Goal: Transaction & Acquisition: Purchase product/service

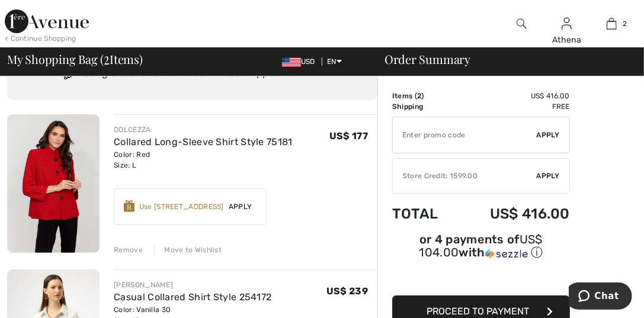
scroll to position [59, 0]
click at [66, 25] on img at bounding box center [47, 21] width 84 height 24
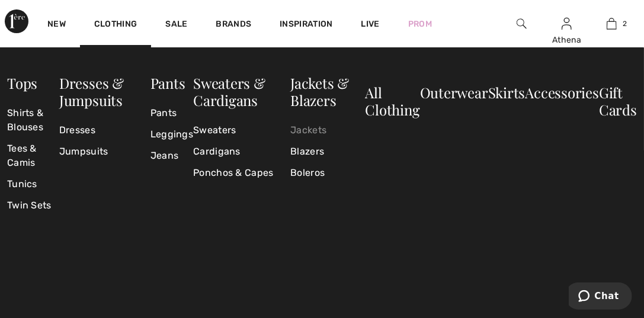
click at [302, 132] on link "Jackets" at bounding box center [327, 130] width 75 height 21
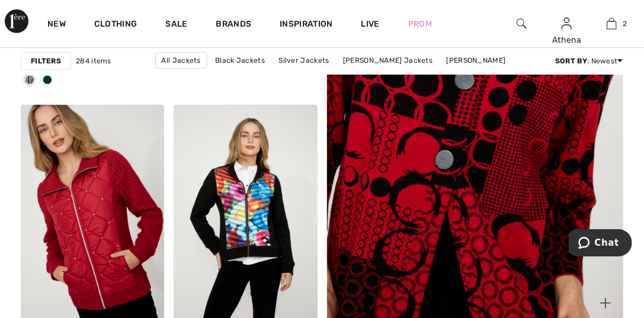
scroll to position [414, 0]
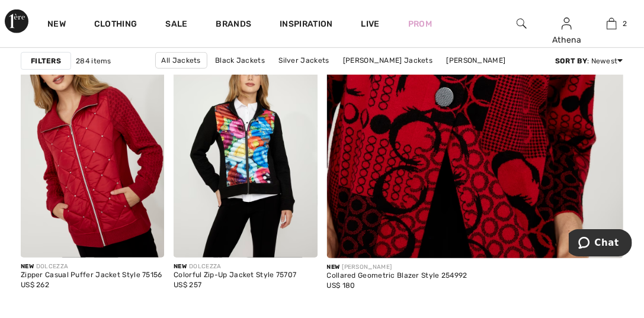
click at [377, 197] on img at bounding box center [475, 27] width 356 height 533
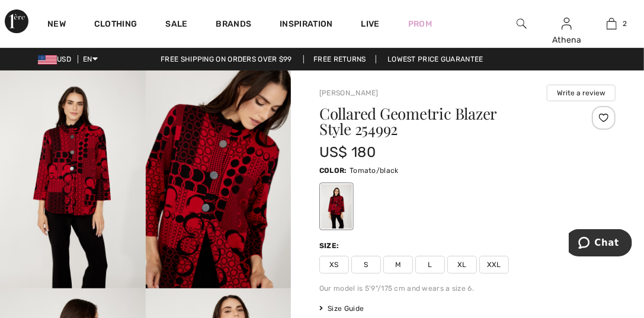
click at [202, 182] on img at bounding box center [219, 179] width 146 height 218
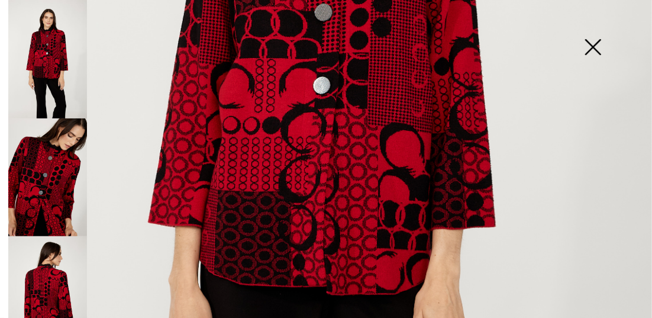
click at [594, 49] on img at bounding box center [593, 48] width 59 height 61
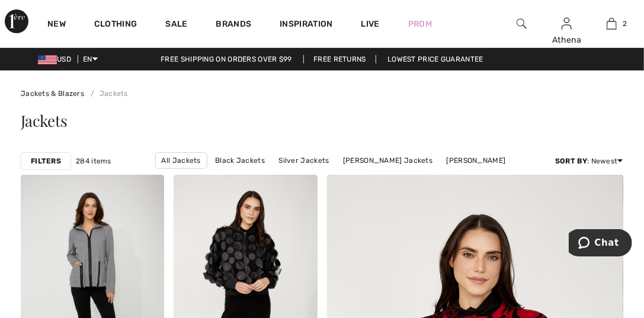
click at [521, 23] on img at bounding box center [521, 24] width 10 height 14
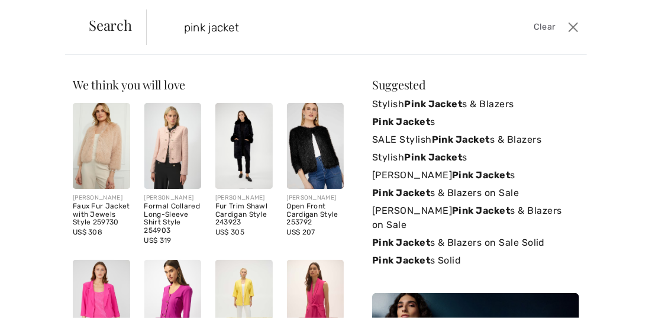
type input "pink jacket"
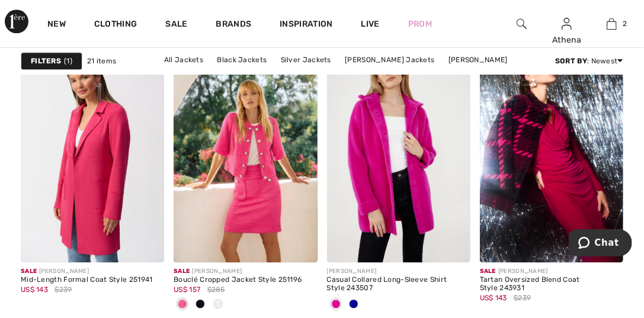
scroll to position [1243, 0]
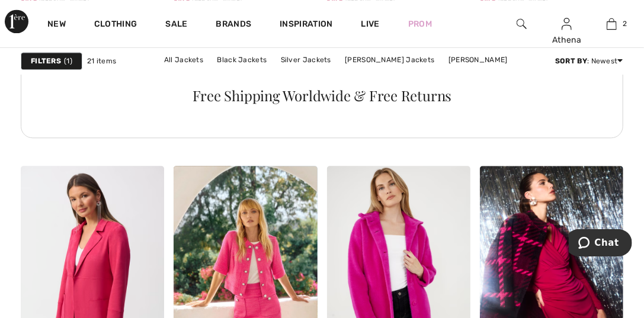
click at [520, 24] on img at bounding box center [521, 24] width 10 height 14
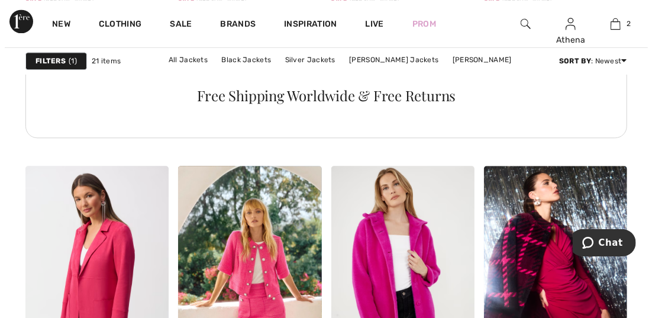
scroll to position [1256, 0]
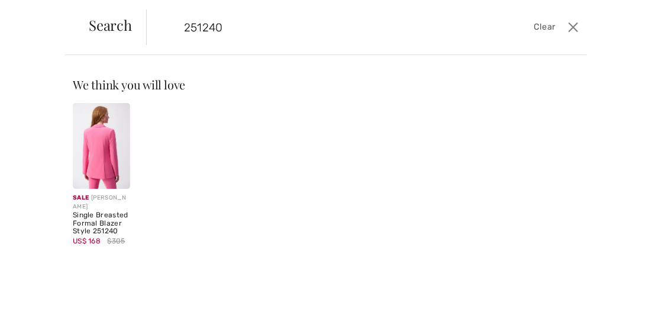
type input "251240"
click at [99, 169] on img at bounding box center [101, 146] width 57 height 86
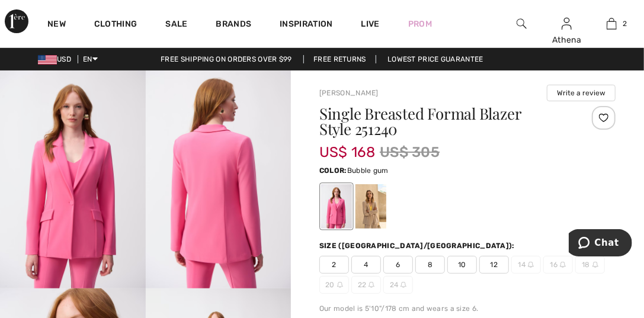
click at [491, 263] on span "12" at bounding box center [494, 265] width 30 height 18
click at [373, 217] on div at bounding box center [370, 206] width 31 height 44
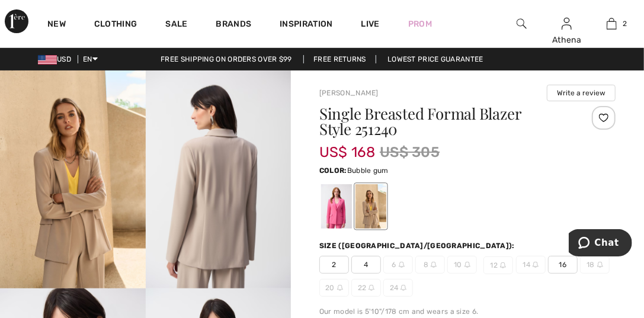
click at [331, 219] on div at bounding box center [336, 206] width 31 height 44
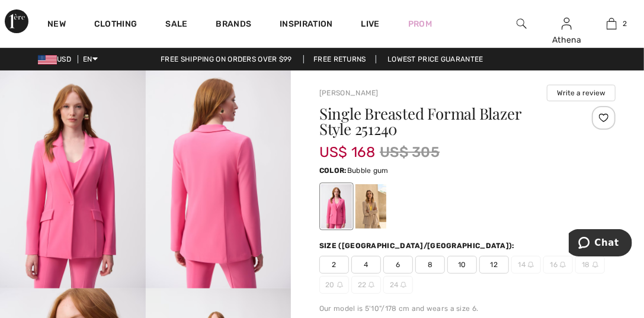
click at [491, 258] on span "12" at bounding box center [494, 265] width 30 height 18
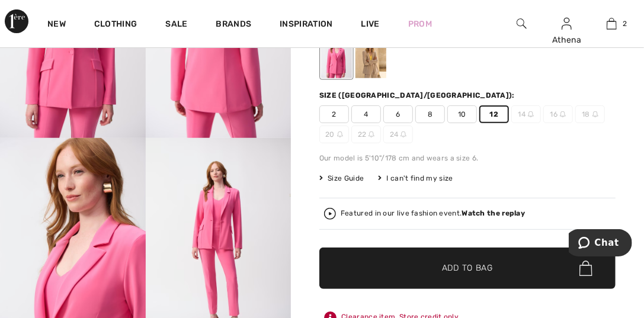
scroll to position [177, 0]
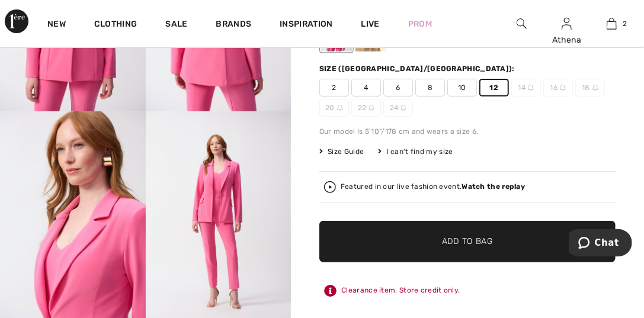
click at [470, 243] on span "Add to Bag" at bounding box center [467, 242] width 51 height 12
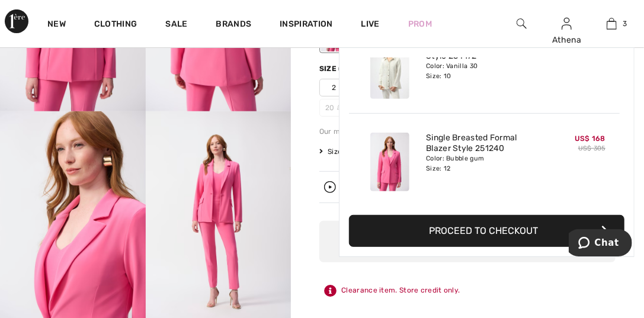
scroll to position [0, 0]
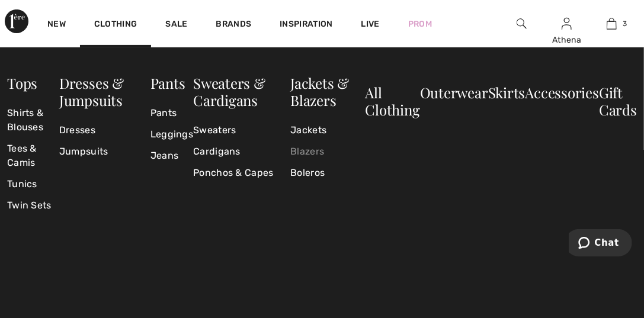
click at [301, 149] on link "Blazers" at bounding box center [327, 151] width 75 height 21
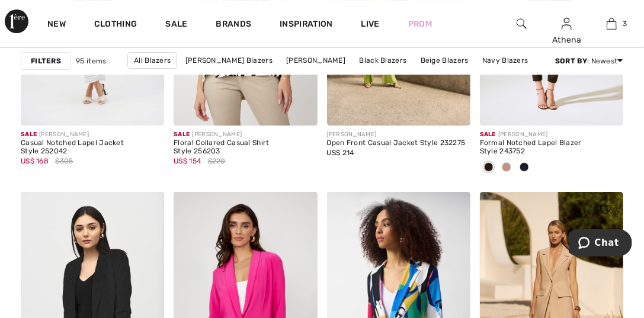
scroll to position [4085, 0]
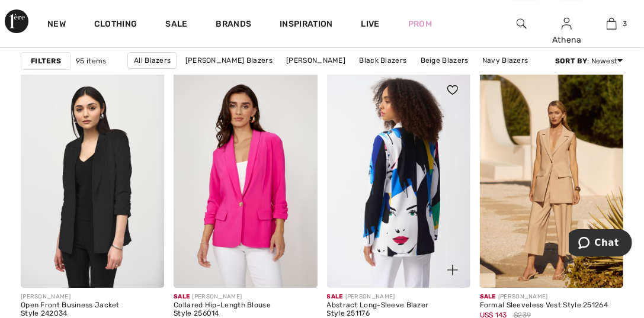
click at [416, 191] on img at bounding box center [398, 179] width 143 height 215
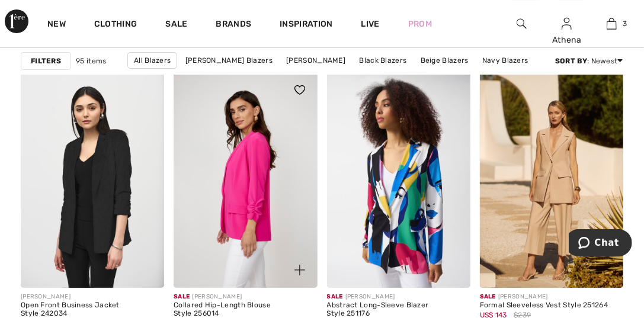
click at [239, 224] on img at bounding box center [244, 179] width 143 height 215
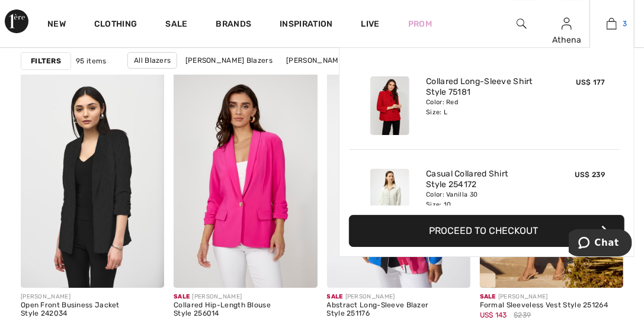
click at [609, 21] on img at bounding box center [611, 24] width 10 height 14
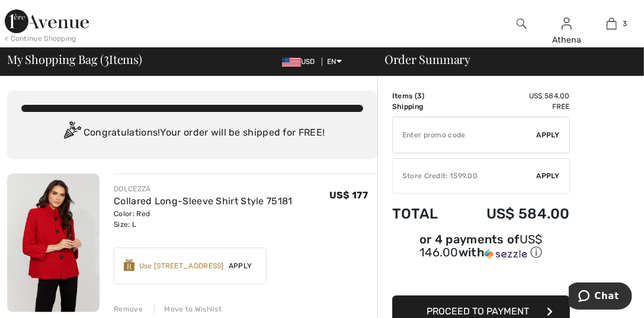
click at [18, 21] on img at bounding box center [47, 21] width 84 height 24
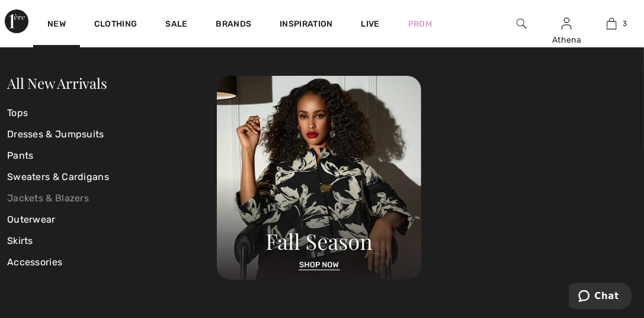
click at [70, 198] on link "Jackets & Blazers" at bounding box center [112, 198] width 210 height 21
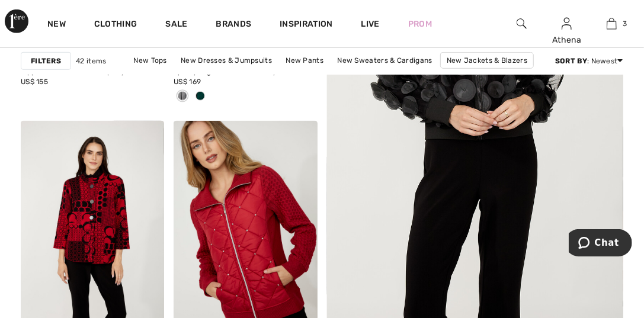
scroll to position [355, 0]
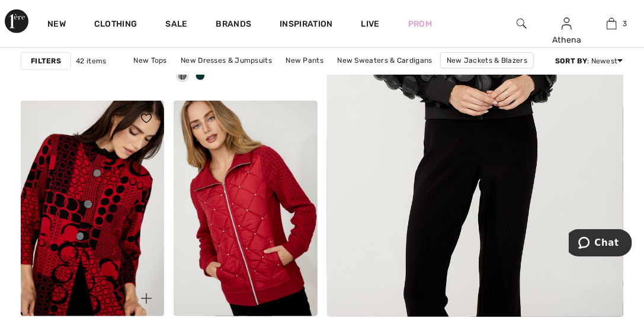
click at [85, 224] on img at bounding box center [92, 208] width 143 height 215
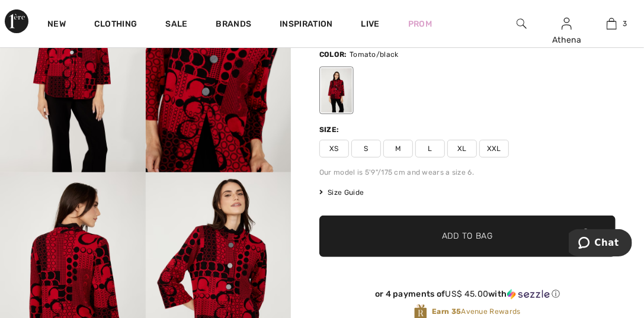
scroll to position [59, 0]
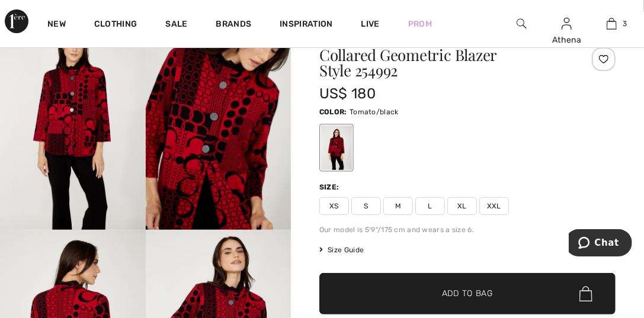
click at [339, 250] on span "Size Guide" at bounding box center [341, 250] width 44 height 11
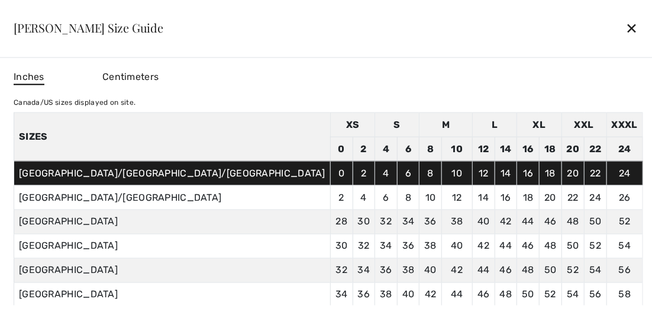
click at [626, 27] on div "✕" at bounding box center [632, 27] width 12 height 25
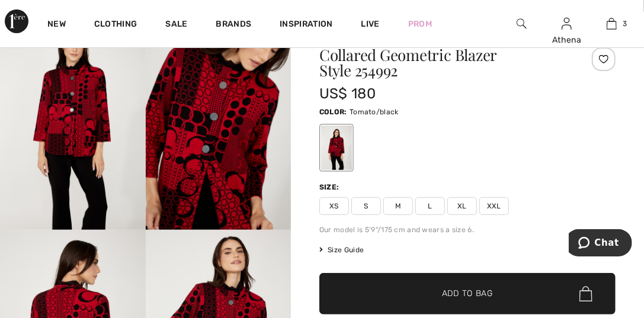
click at [397, 204] on span "M" at bounding box center [398, 206] width 30 height 18
click at [445, 297] on span "Add to Bag" at bounding box center [467, 294] width 51 height 12
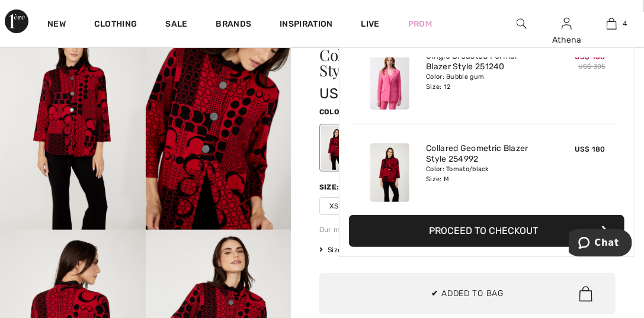
scroll to position [0, 0]
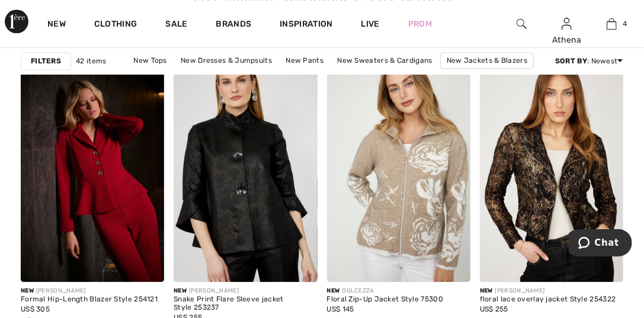
scroll to position [1362, 0]
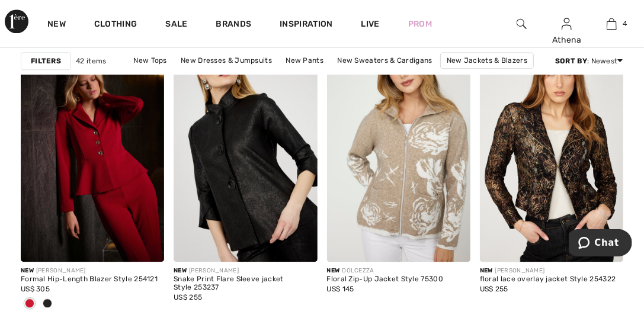
click at [224, 182] on img at bounding box center [244, 154] width 143 height 215
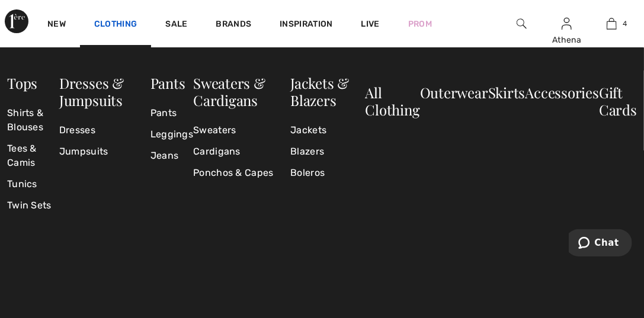
click at [108, 23] on link "Clothing" at bounding box center [115, 25] width 43 height 12
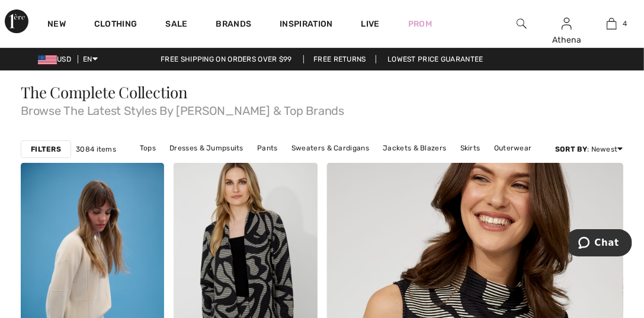
click at [108, 23] on link "Clothing" at bounding box center [115, 25] width 43 height 12
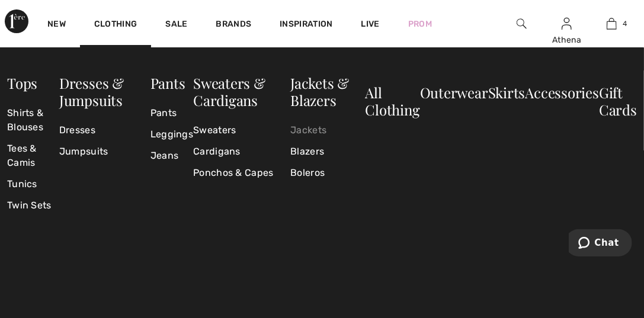
click at [309, 131] on link "Jackets" at bounding box center [327, 130] width 75 height 21
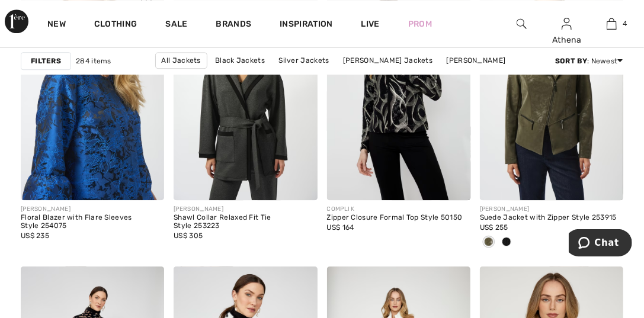
scroll to position [3611, 0]
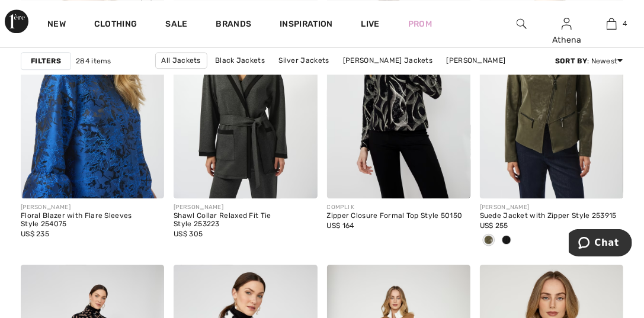
click at [72, 149] on img at bounding box center [92, 90] width 143 height 215
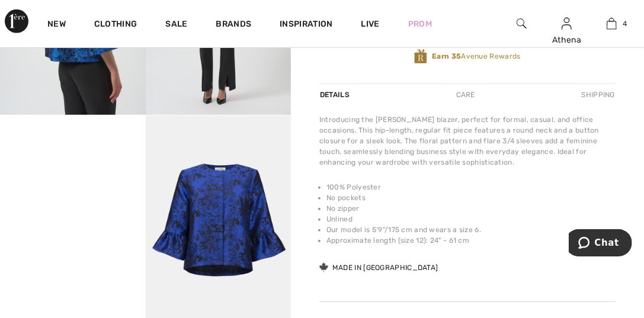
scroll to position [414, 0]
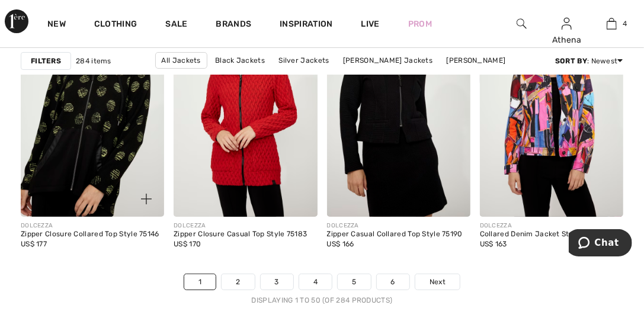
scroll to position [4203, 0]
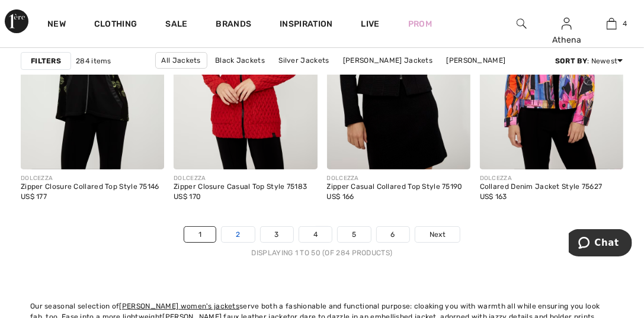
click at [237, 233] on link "2" at bounding box center [237, 234] width 33 height 15
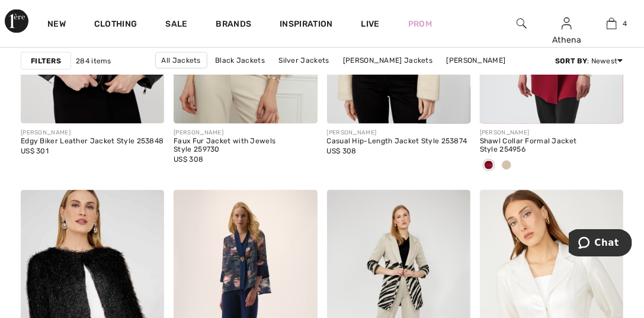
scroll to position [947, 0]
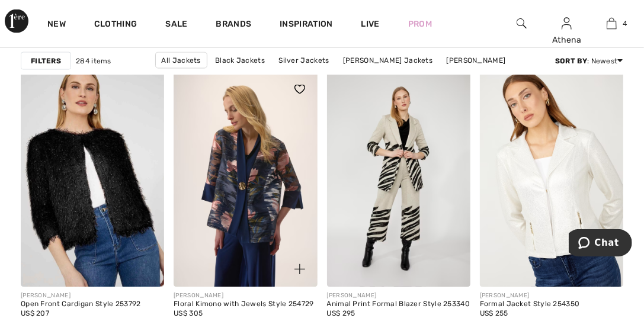
click at [235, 155] on img at bounding box center [244, 179] width 143 height 215
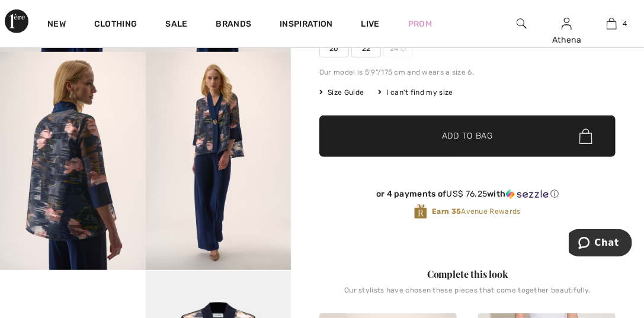
scroll to position [237, 0]
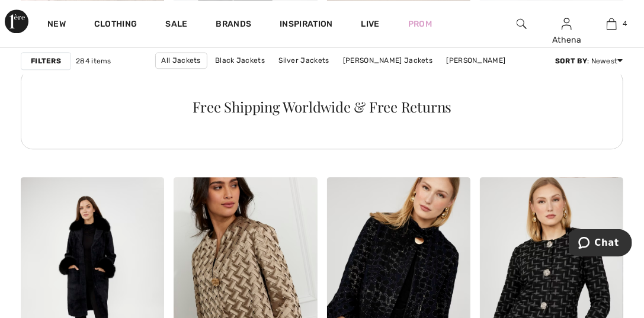
scroll to position [3493, 0]
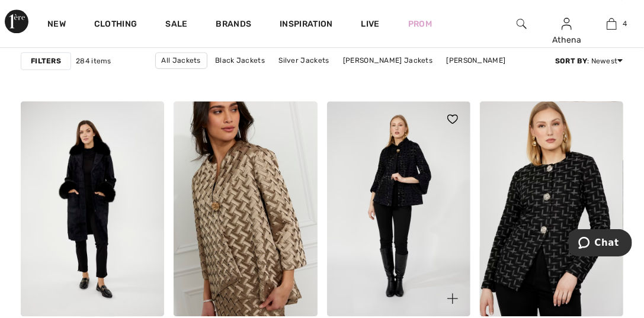
click at [388, 161] on img at bounding box center [398, 208] width 143 height 215
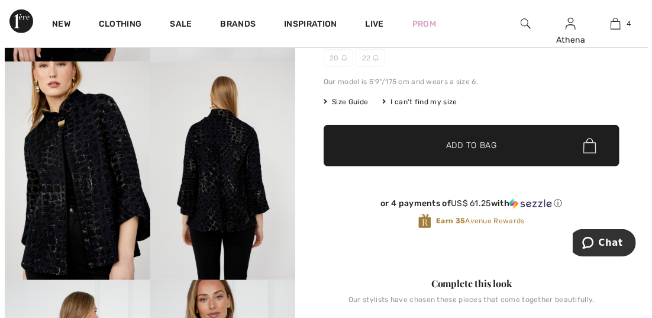
scroll to position [118, 0]
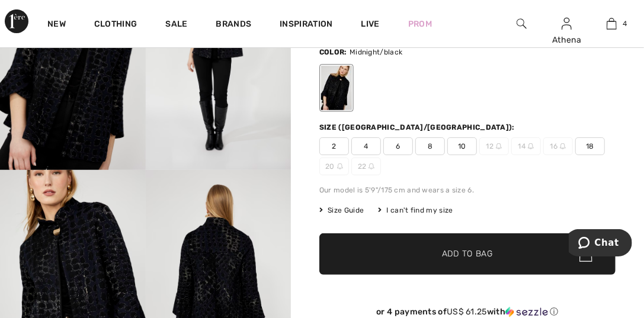
click at [63, 89] on img at bounding box center [73, 61] width 146 height 218
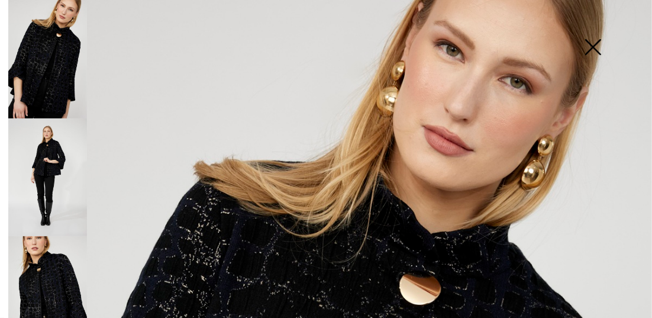
scroll to position [0, 0]
click at [45, 59] on img at bounding box center [47, 59] width 79 height 118
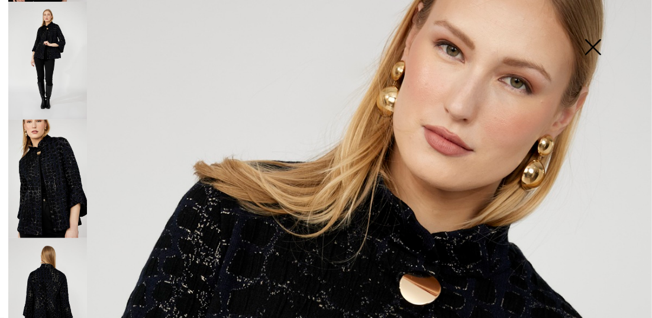
scroll to position [118, 0]
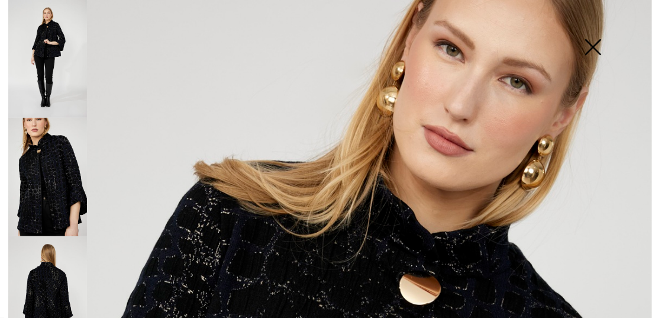
click at [53, 163] on img at bounding box center [47, 177] width 79 height 118
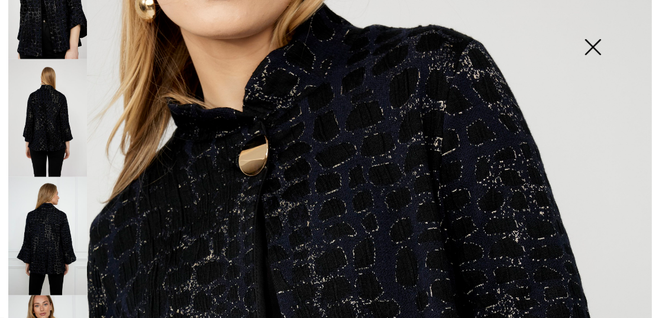
click at [594, 45] on img at bounding box center [593, 48] width 59 height 61
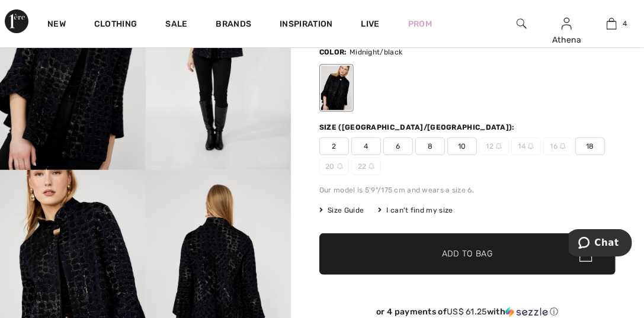
click at [458, 144] on span "10" at bounding box center [462, 146] width 30 height 18
click at [465, 249] on span "Add to Bag" at bounding box center [467, 254] width 51 height 12
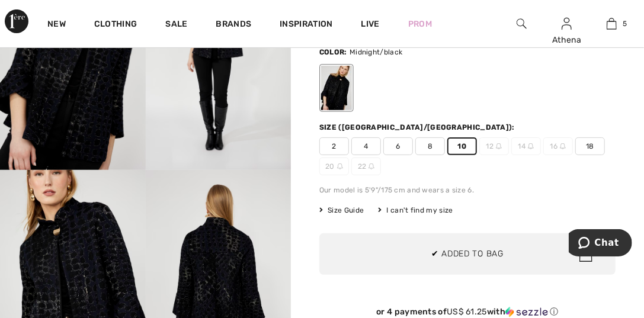
scroll to position [313, 0]
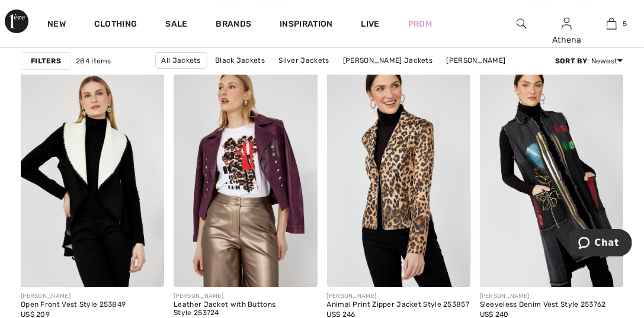
scroll to position [4144, 0]
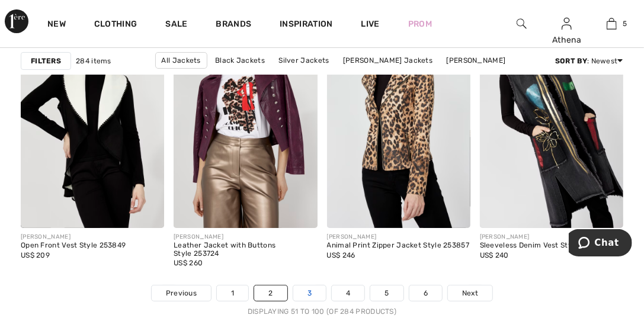
click at [308, 292] on link "3" at bounding box center [309, 292] width 33 height 15
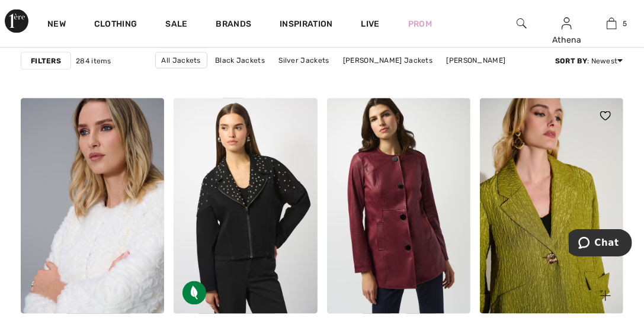
scroll to position [1006, 0]
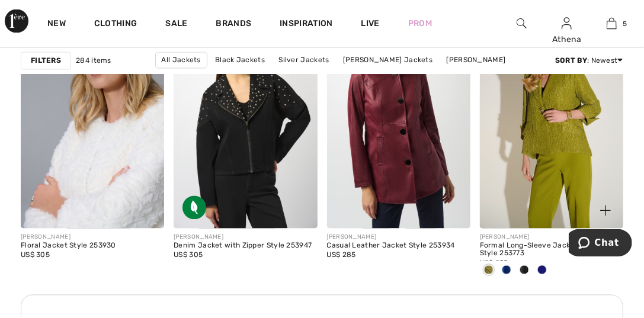
click at [508, 269] on span at bounding box center [505, 269] width 9 height 9
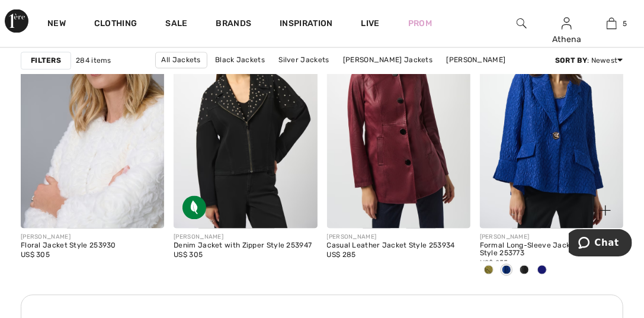
click at [523, 269] on span at bounding box center [523, 269] width 9 height 9
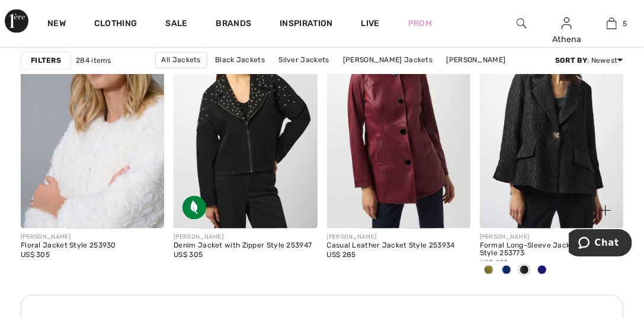
click at [539, 269] on span at bounding box center [541, 269] width 9 height 9
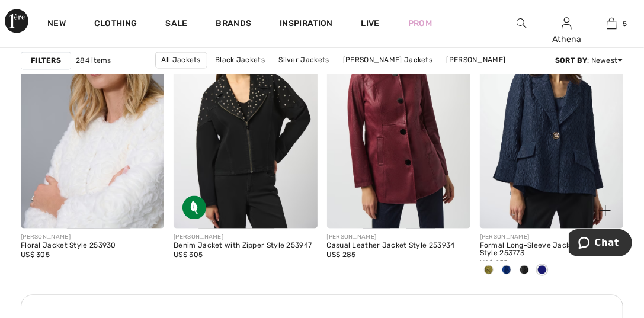
click at [504, 269] on span at bounding box center [505, 269] width 9 height 9
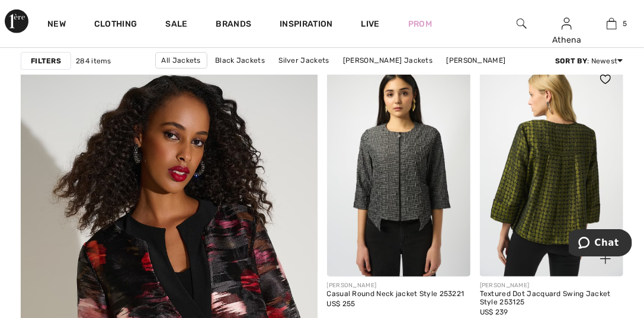
scroll to position [2250, 0]
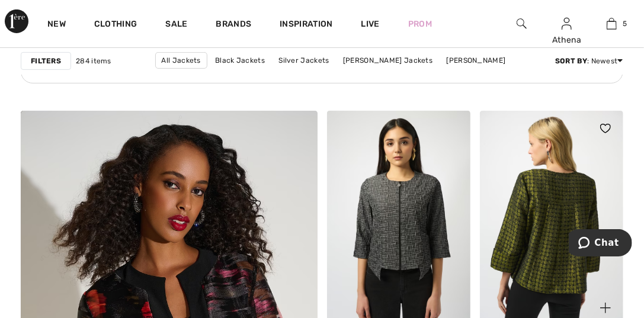
click at [552, 181] on img at bounding box center [551, 218] width 143 height 215
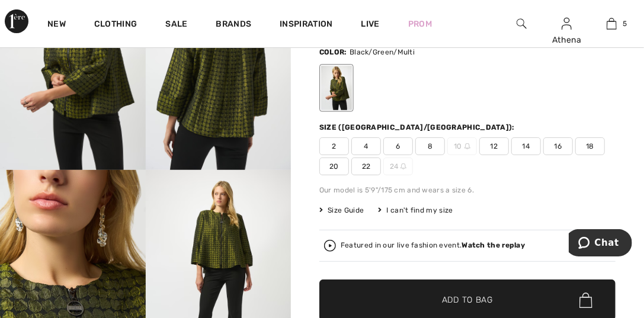
scroll to position [177, 0]
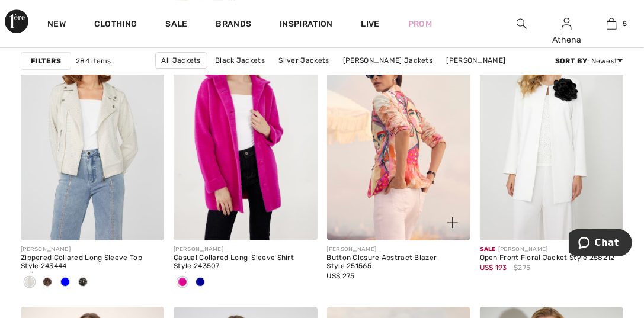
scroll to position [3851, 0]
click at [396, 140] on img at bounding box center [398, 132] width 143 height 215
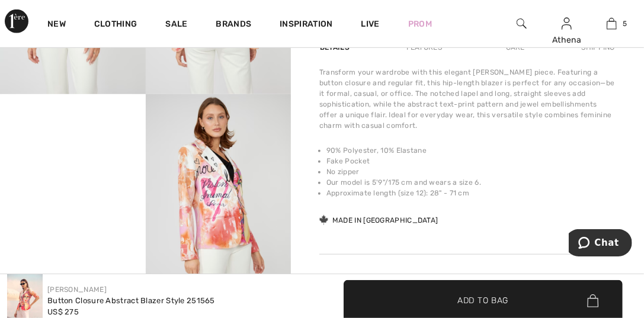
scroll to position [414, 0]
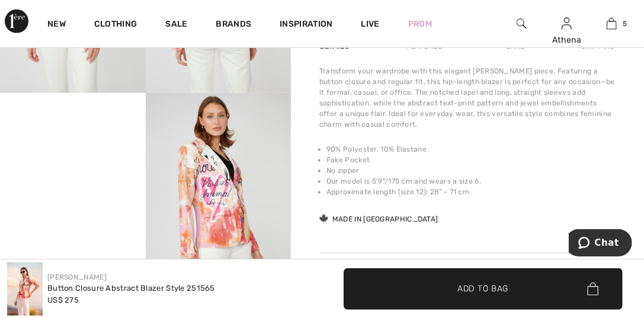
click at [68, 166] on video "Your browser does not support the video tag." at bounding box center [73, 129] width 146 height 73
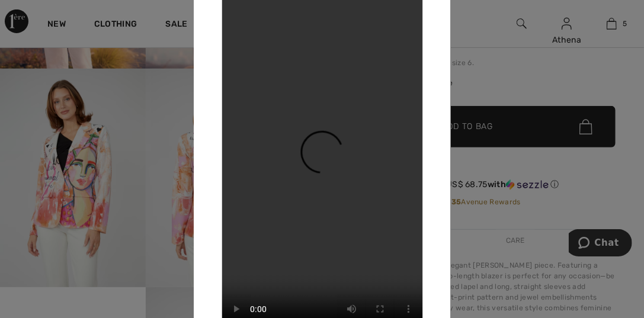
scroll to position [59, 0]
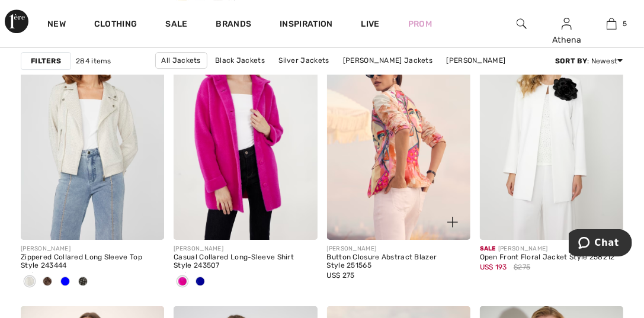
click at [395, 183] on img at bounding box center [398, 132] width 143 height 215
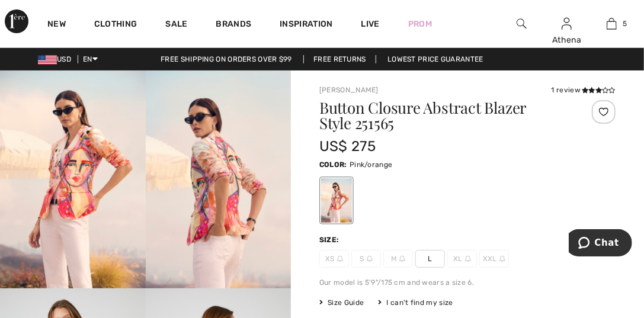
click at [429, 262] on span "L" at bounding box center [430, 259] width 30 height 18
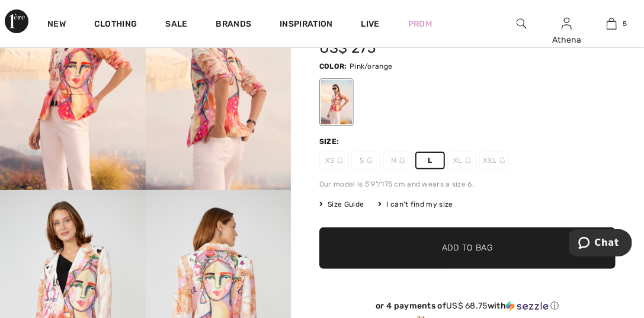
scroll to position [118, 0]
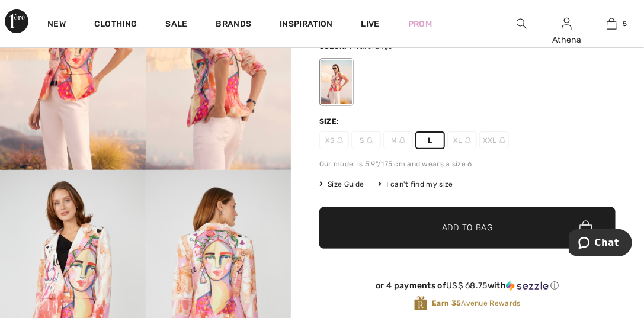
click at [467, 230] on span "Add to Bag" at bounding box center [467, 228] width 51 height 12
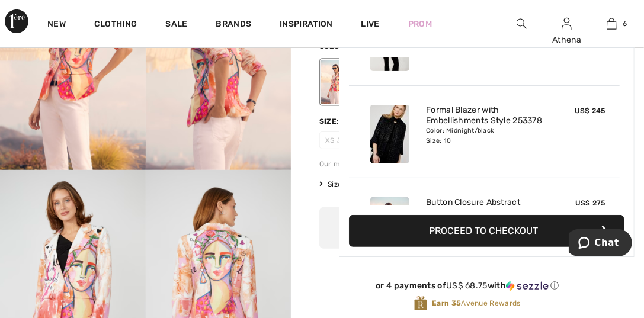
scroll to position [406, 0]
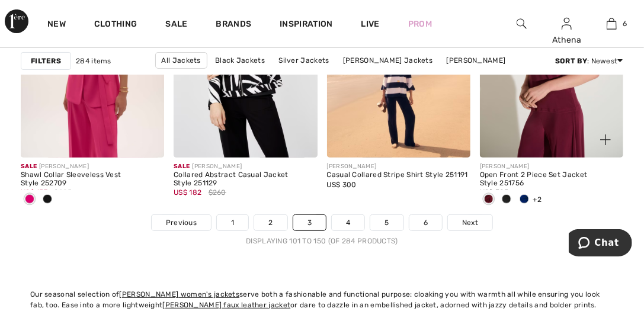
scroll to position [4265, 0]
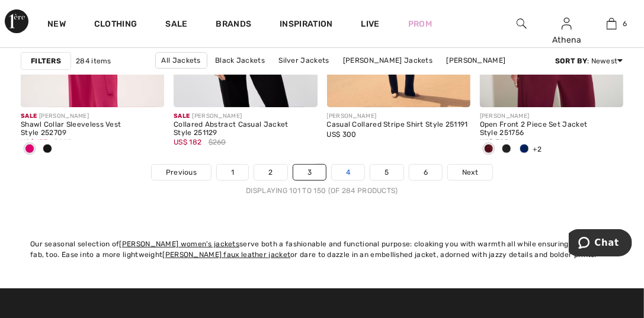
click at [347, 171] on link "4" at bounding box center [348, 172] width 33 height 15
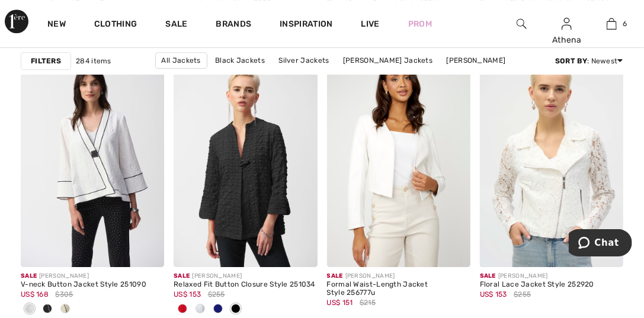
scroll to position [1658, 0]
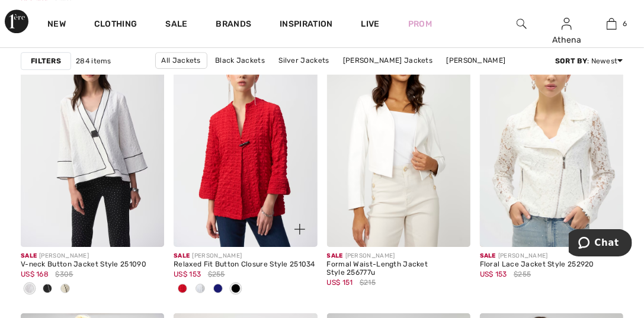
click at [229, 160] on img at bounding box center [244, 139] width 143 height 215
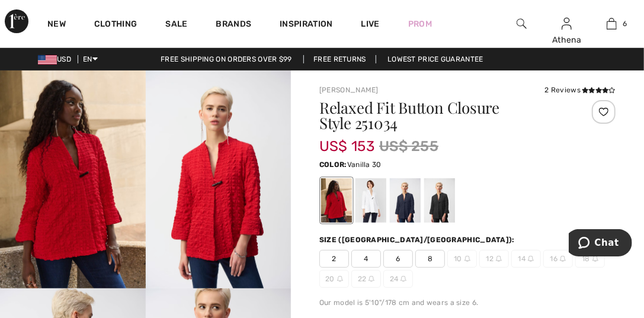
click at [372, 213] on div at bounding box center [370, 200] width 31 height 44
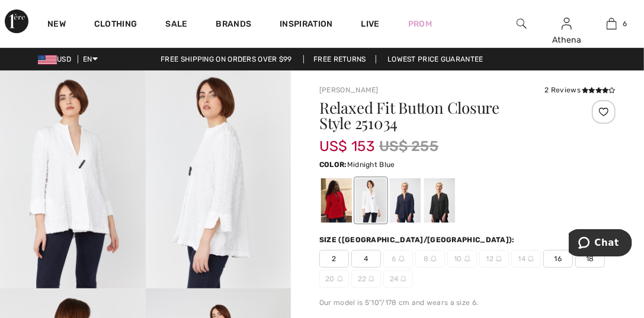
click at [398, 212] on div at bounding box center [405, 200] width 31 height 44
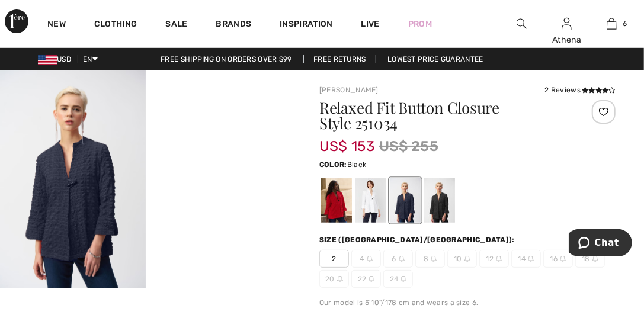
click at [435, 204] on div at bounding box center [439, 200] width 31 height 44
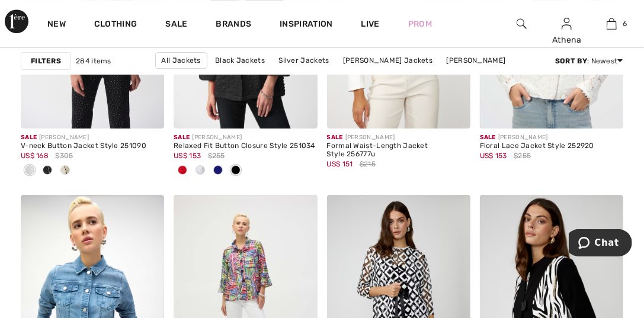
scroll to position [1658, 0]
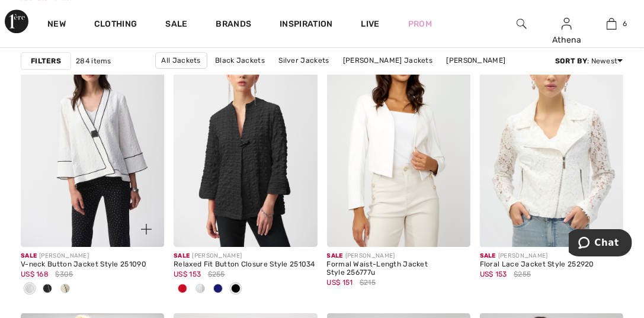
click at [46, 288] on span at bounding box center [47, 288] width 9 height 9
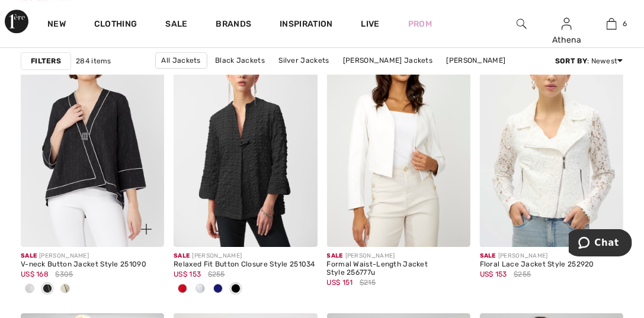
click at [64, 288] on span at bounding box center [64, 288] width 9 height 9
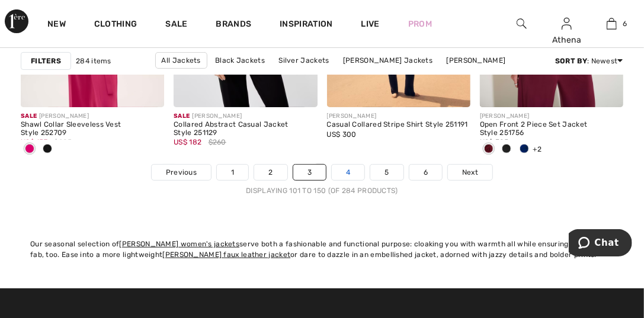
click at [349, 174] on link "4" at bounding box center [348, 172] width 33 height 15
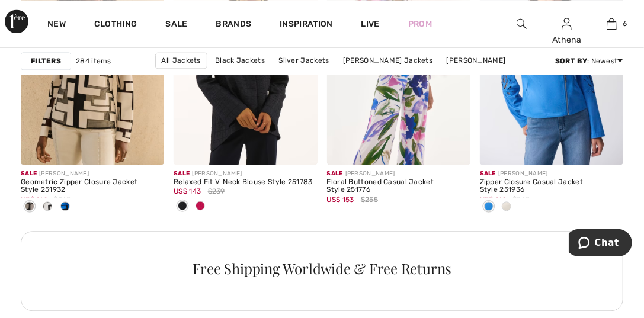
scroll to position [3137, 0]
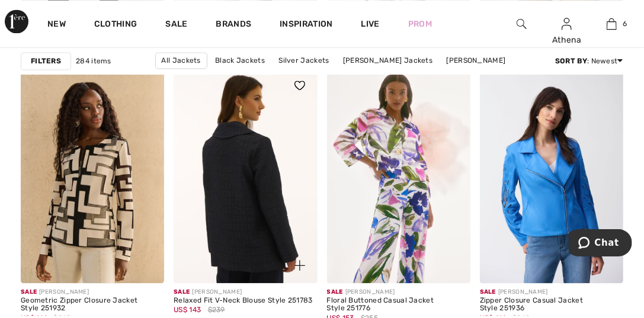
click at [227, 206] on img at bounding box center [244, 174] width 143 height 215
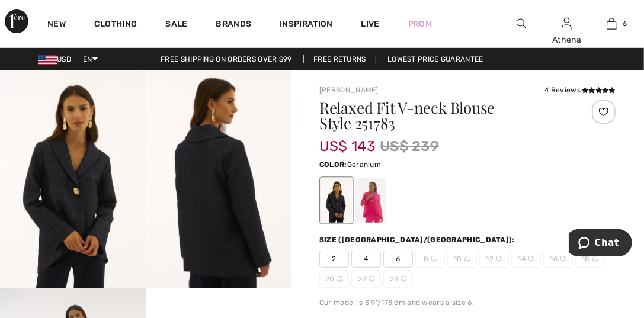
click at [371, 209] on div at bounding box center [370, 200] width 31 height 44
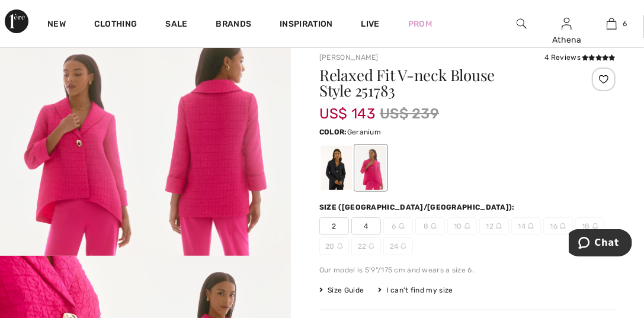
scroll to position [59, 0]
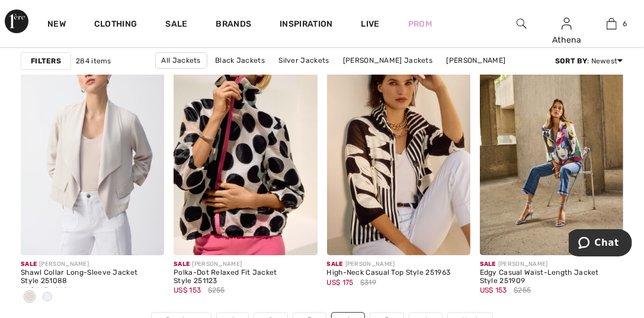
scroll to position [4144, 0]
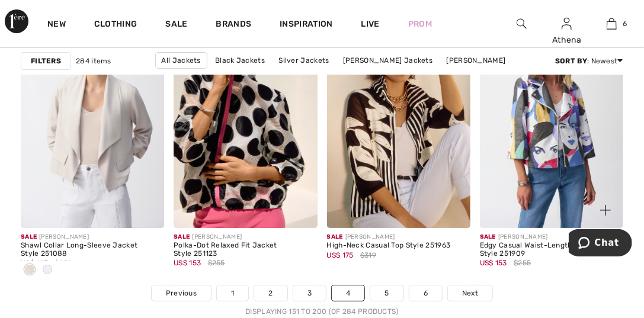
click at [550, 136] on img at bounding box center [551, 119] width 143 height 215
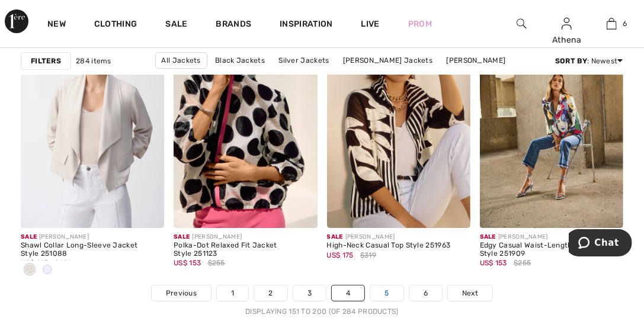
click at [385, 291] on link "5" at bounding box center [386, 292] width 33 height 15
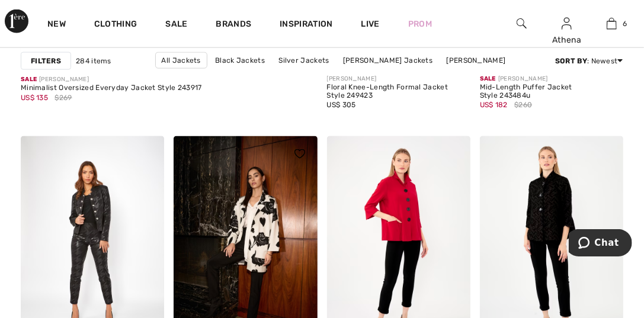
scroll to position [2782, 0]
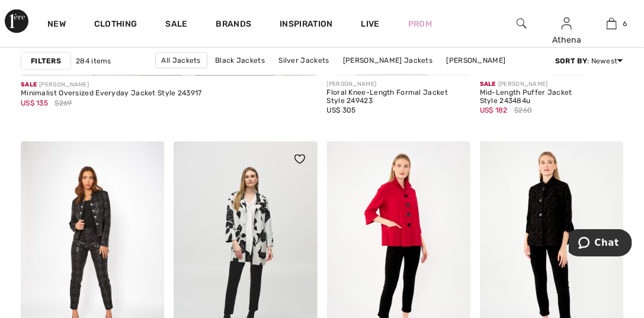
click at [248, 238] on img at bounding box center [244, 249] width 143 height 215
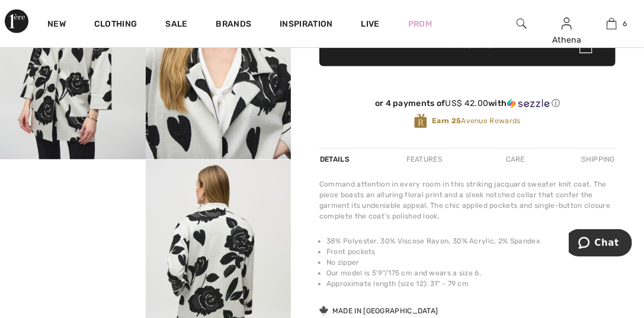
scroll to position [414, 0]
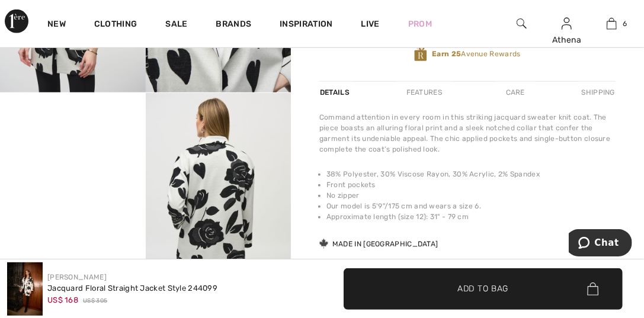
click at [62, 166] on video "Your browser does not support the video tag." at bounding box center [73, 129] width 146 height 73
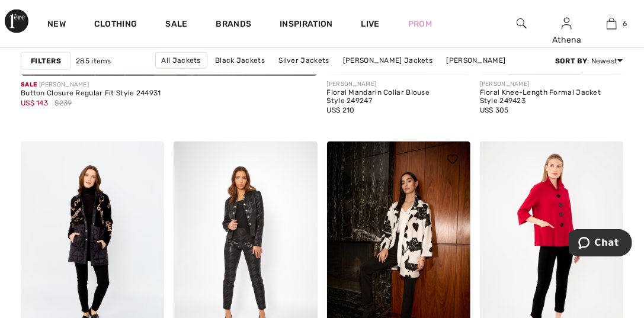
click at [413, 240] on img at bounding box center [398, 249] width 143 height 215
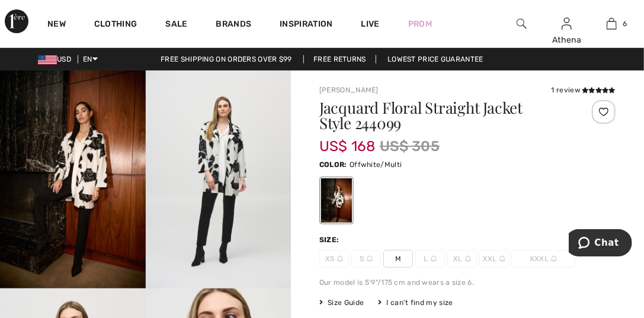
click at [396, 258] on span "M" at bounding box center [398, 259] width 30 height 18
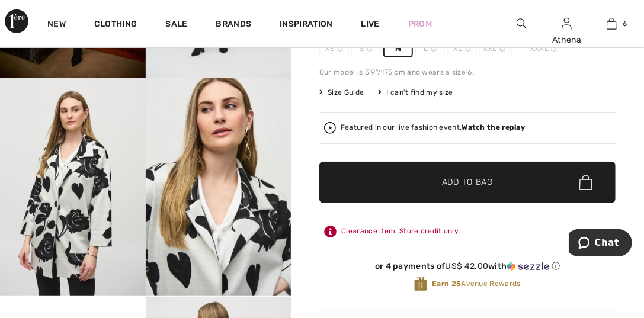
scroll to position [237, 0]
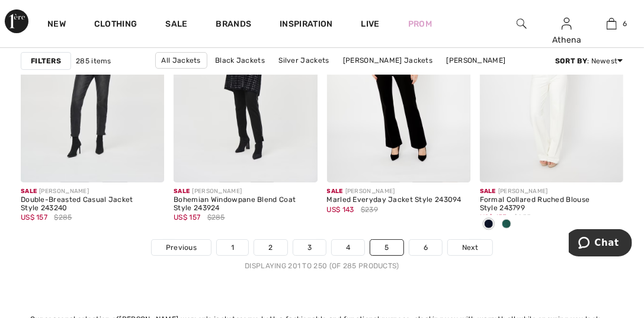
scroll to position [4203, 0]
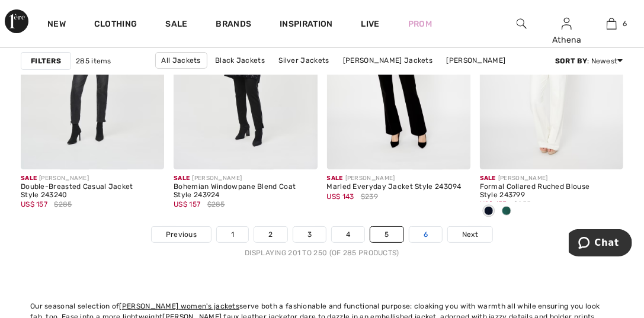
click at [424, 236] on link "6" at bounding box center [425, 234] width 33 height 15
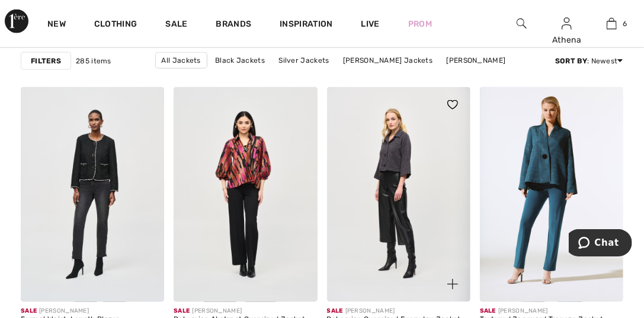
scroll to position [710, 0]
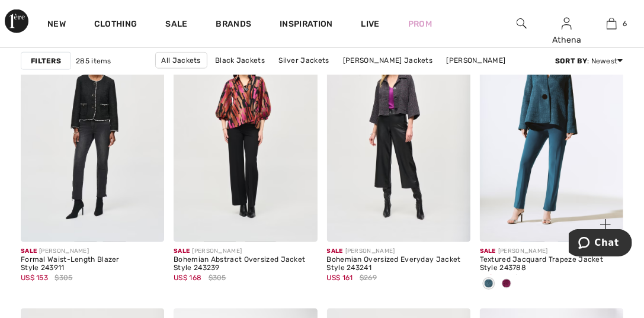
click at [507, 283] on span at bounding box center [505, 283] width 9 height 9
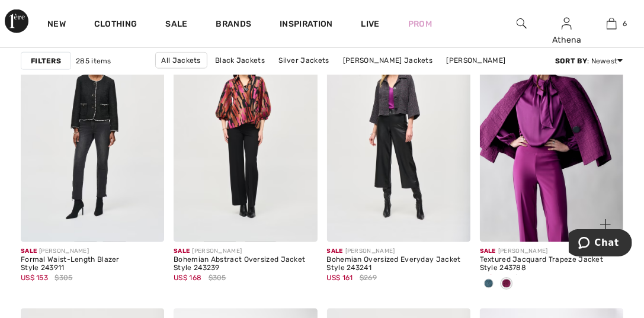
click at [525, 142] on img at bounding box center [551, 134] width 143 height 215
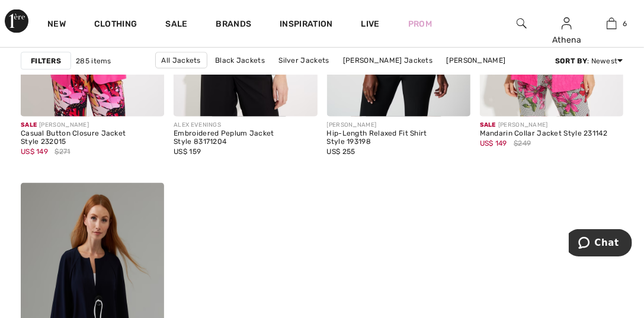
scroll to position [3019, 0]
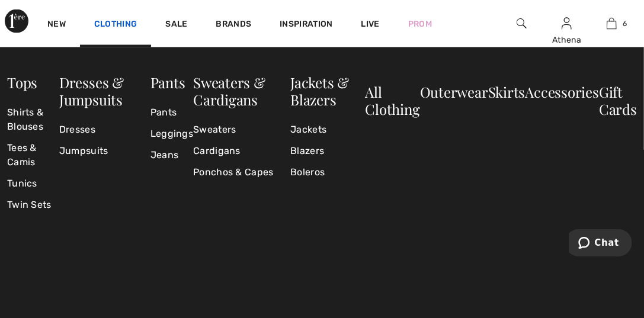
click at [106, 24] on link "Clothing" at bounding box center [115, 25] width 43 height 12
click at [298, 150] on link "Blazers" at bounding box center [327, 151] width 75 height 21
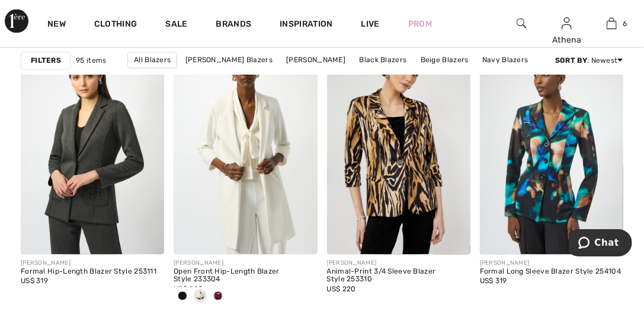
scroll to position [1006, 0]
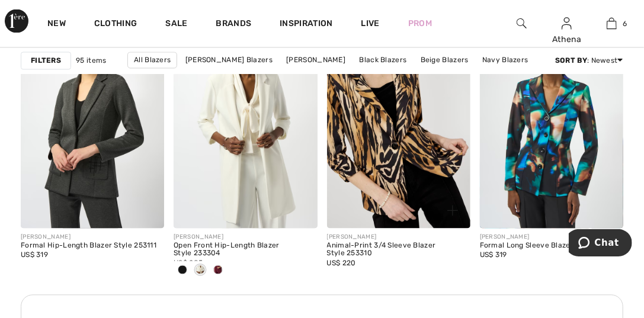
click at [366, 127] on img at bounding box center [398, 120] width 143 height 215
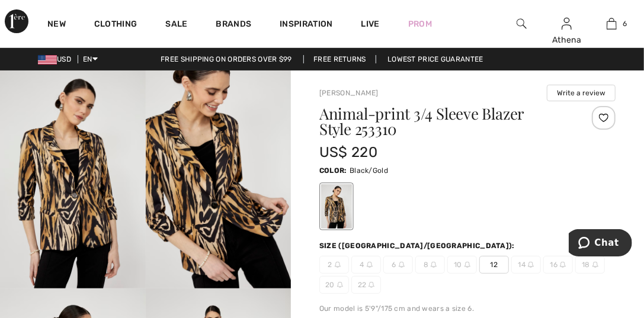
click at [496, 266] on span "12" at bounding box center [494, 265] width 30 height 18
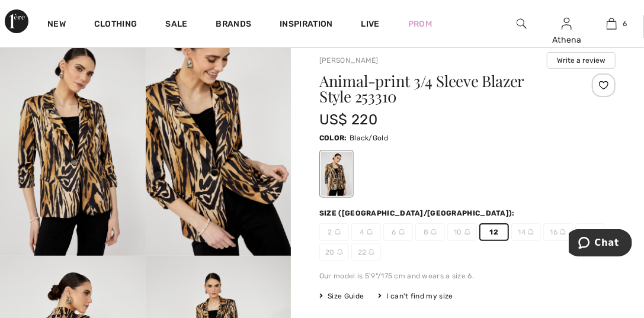
scroll to position [118, 0]
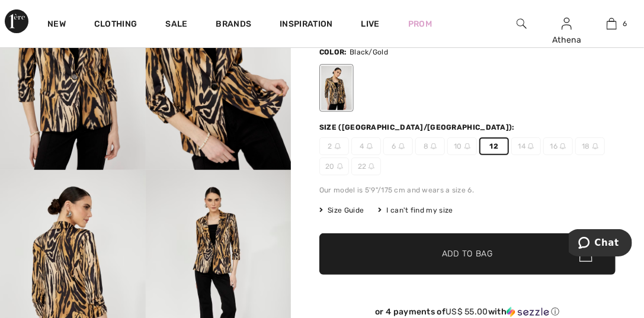
click at [457, 253] on span "Add to Bag" at bounding box center [467, 254] width 51 height 12
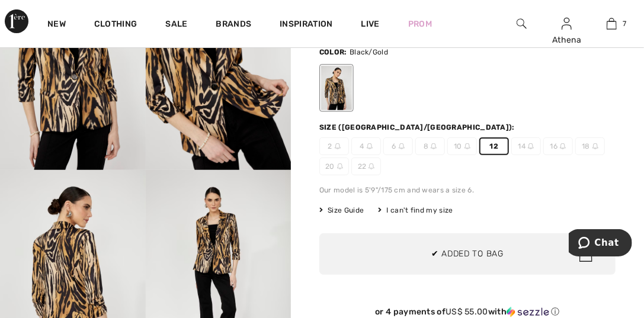
scroll to position [497, 0]
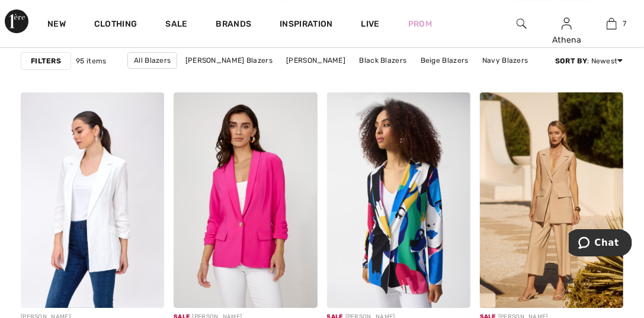
scroll to position [4085, 0]
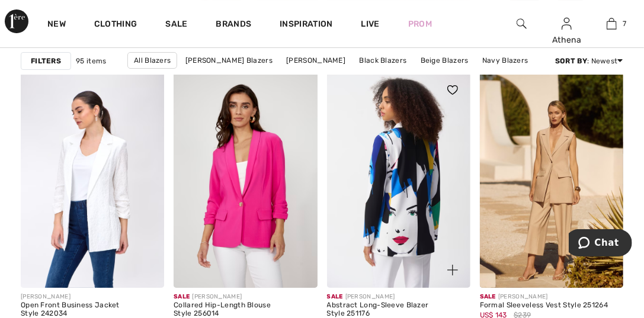
click at [381, 229] on img at bounding box center [398, 179] width 143 height 215
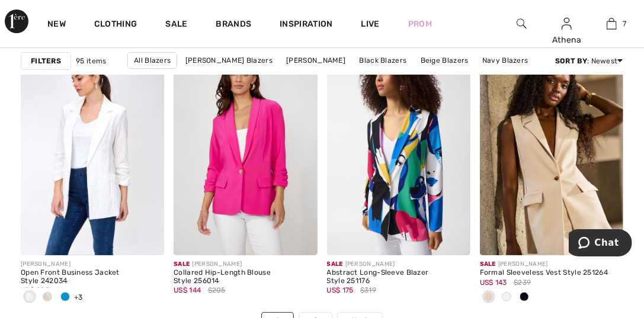
scroll to position [4144, 0]
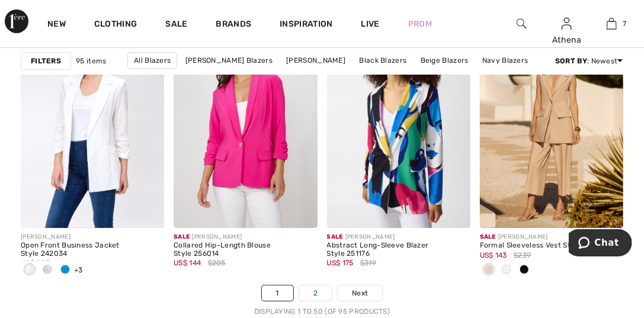
click at [317, 296] on link "2" at bounding box center [315, 292] width 33 height 15
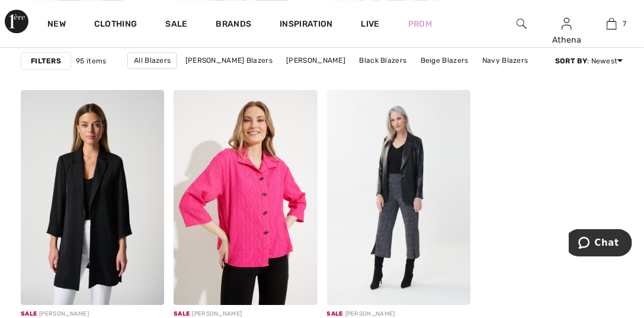
scroll to position [3729, 0]
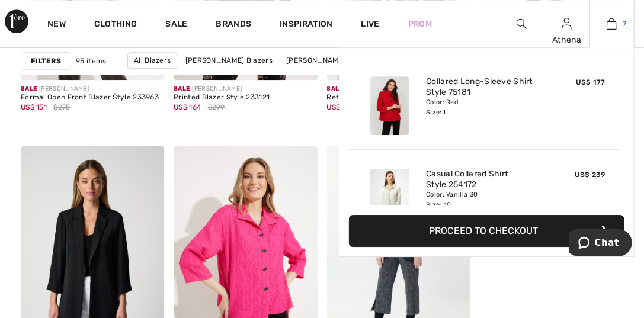
click at [613, 28] on img at bounding box center [611, 24] width 10 height 14
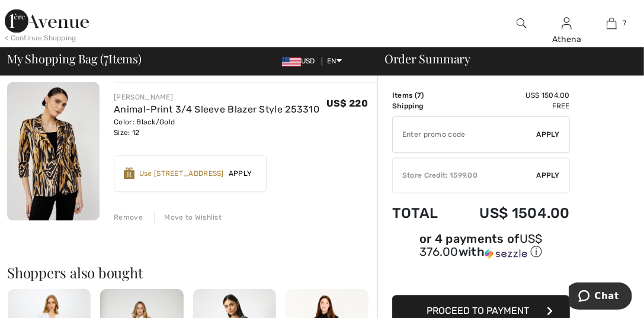
scroll to position [998, 0]
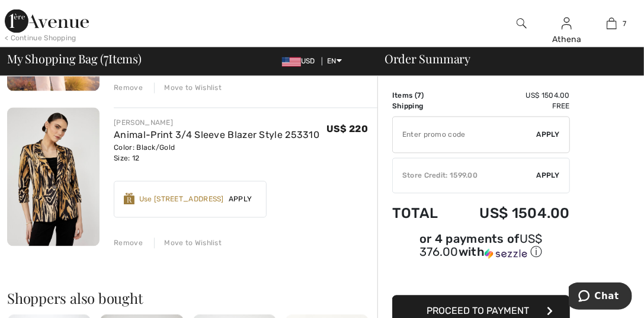
click at [548, 173] on span "Apply" at bounding box center [548, 176] width 24 height 11
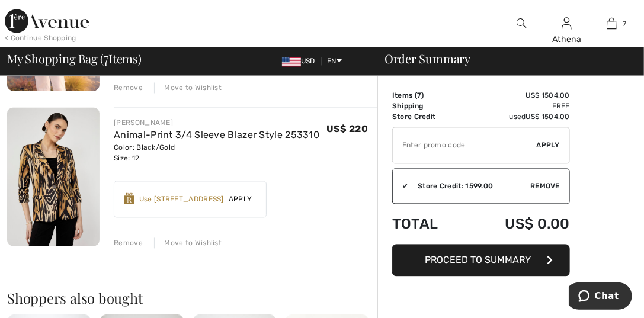
click at [465, 262] on span "Proceed to Summary" at bounding box center [478, 260] width 106 height 11
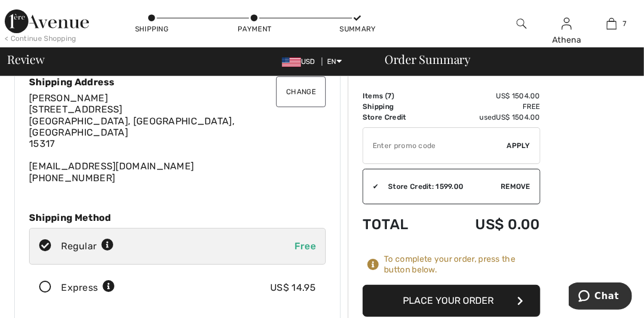
scroll to position [118, 0]
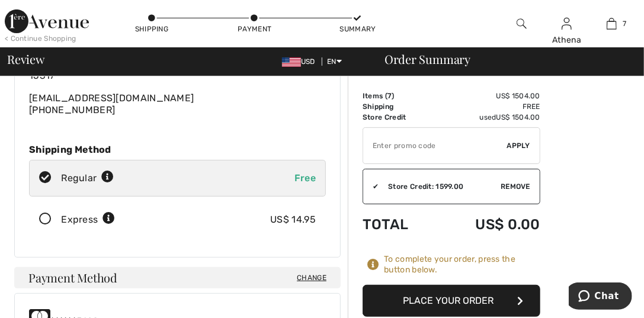
click at [421, 294] on button "Place Your Order" at bounding box center [451, 301] width 178 height 32
